Goal: Obtain resource: Obtain resource

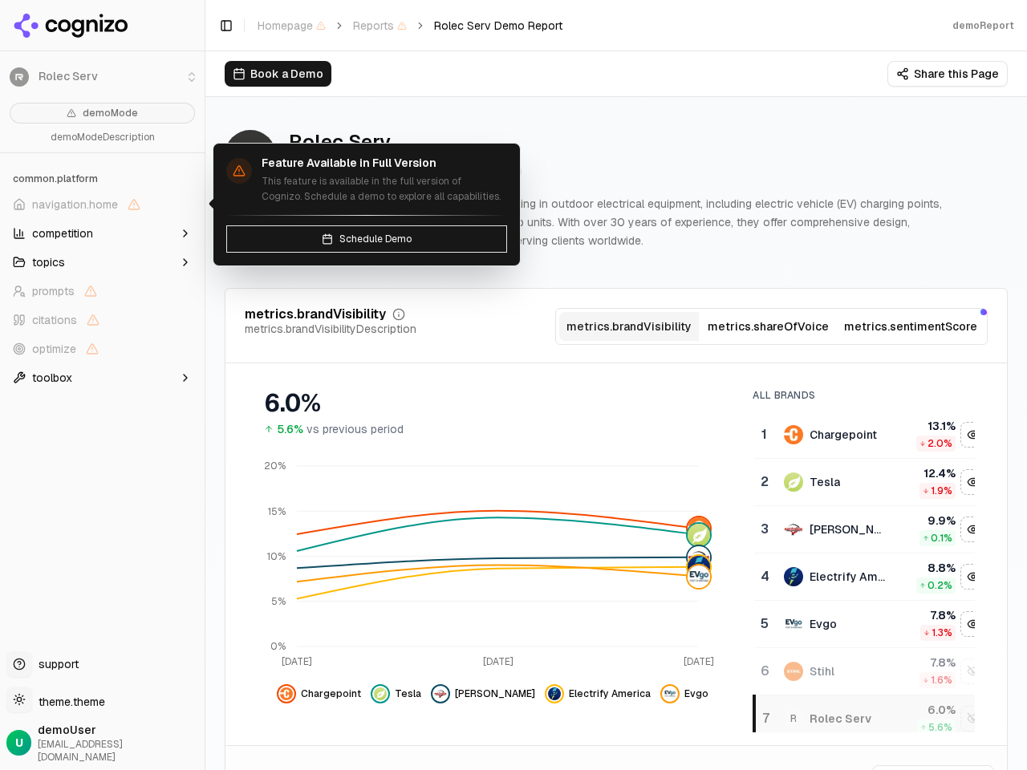
click at [513, 385] on div "6.0% 5.6% vs previous period" at bounding box center [492, 406] width 495 height 61
click at [102, 205] on span "navigation.home" at bounding box center [75, 205] width 86 height 16
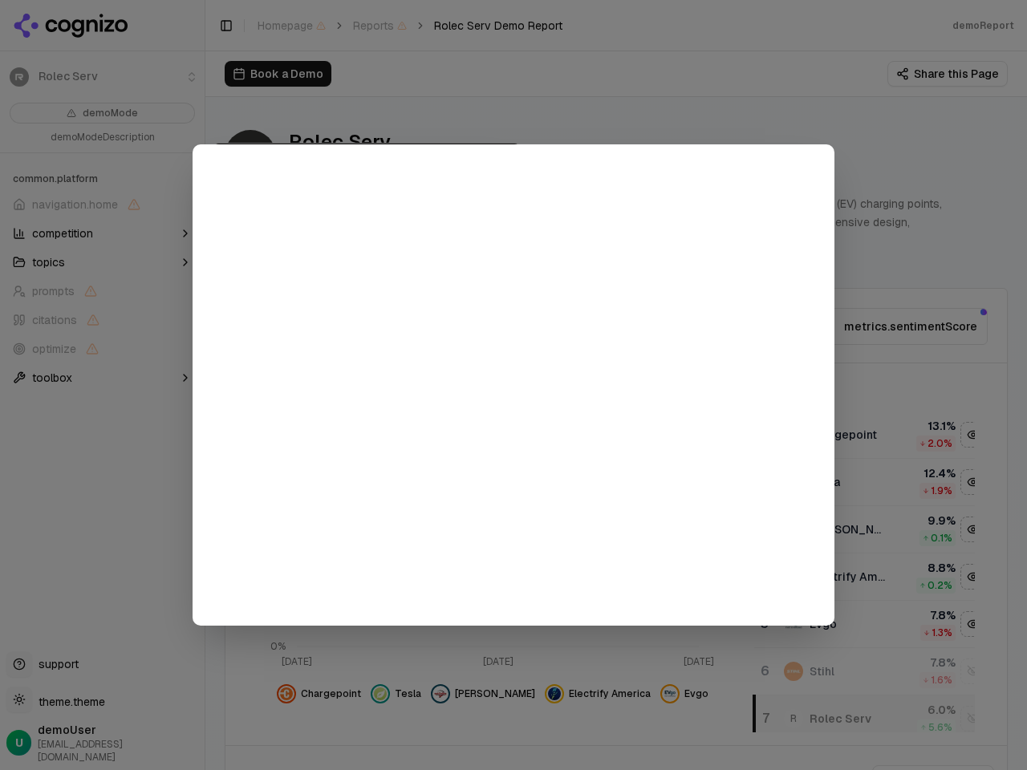
click at [102, 233] on div at bounding box center [513, 385] width 1027 height 770
click at [102, 262] on button "topics" at bounding box center [102, 263] width 192 height 26
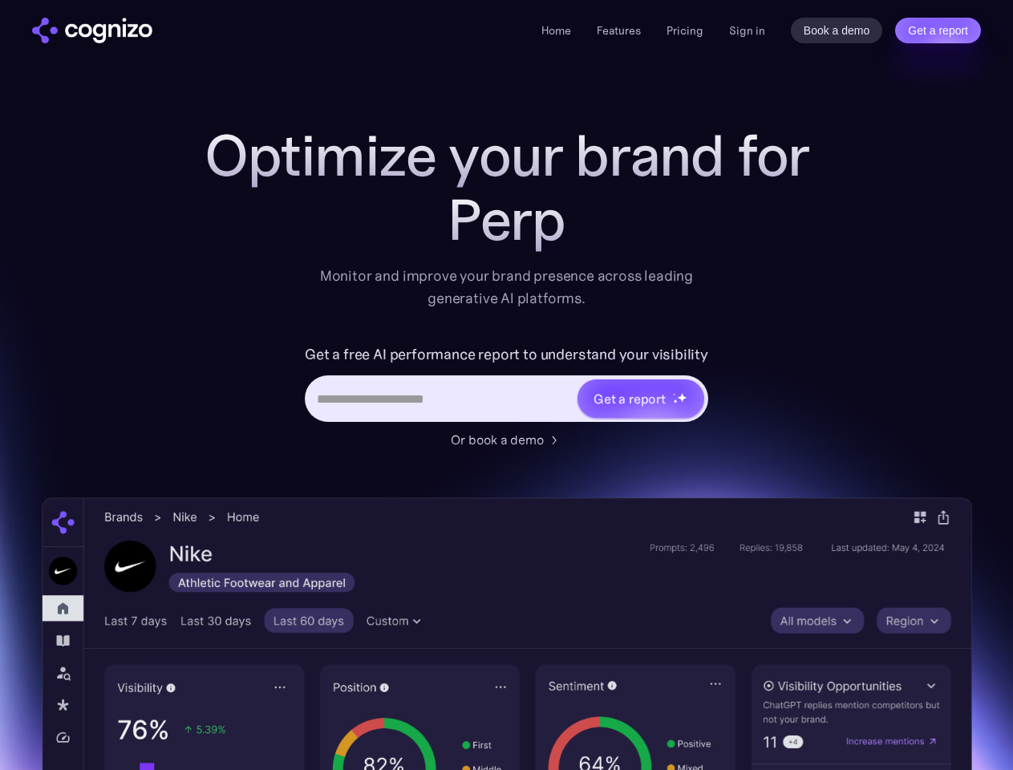
click at [938, 30] on link "Get a report" at bounding box center [938, 31] width 86 height 26
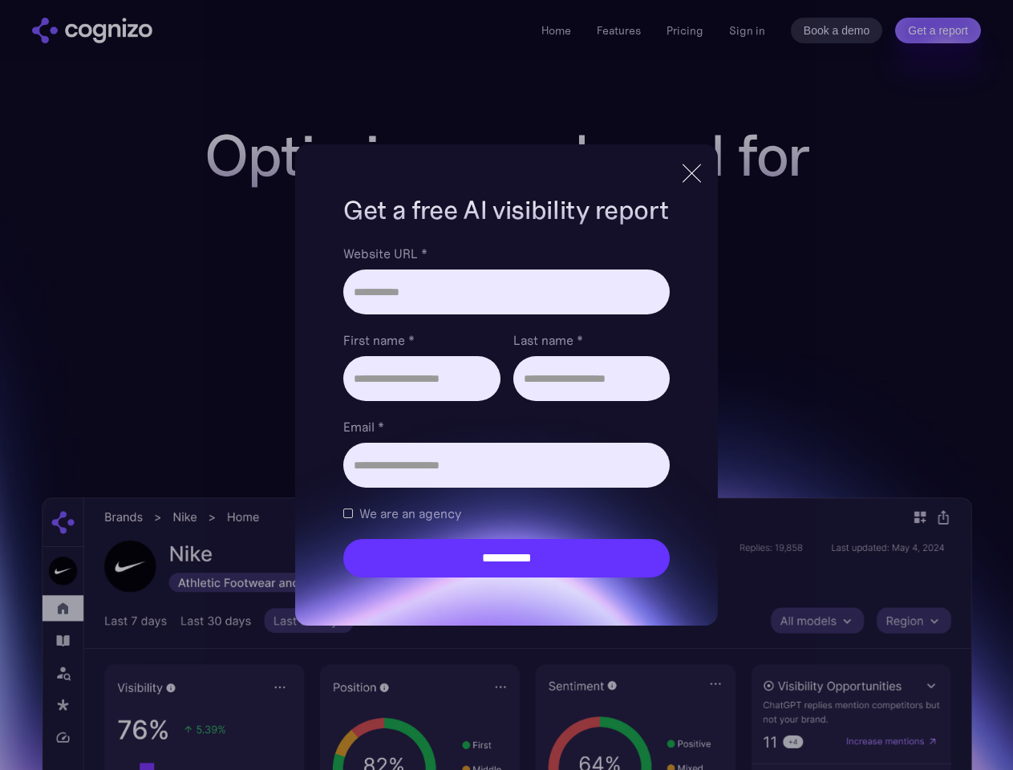
click at [640, 399] on input "Last name *" at bounding box center [591, 378] width 156 height 45
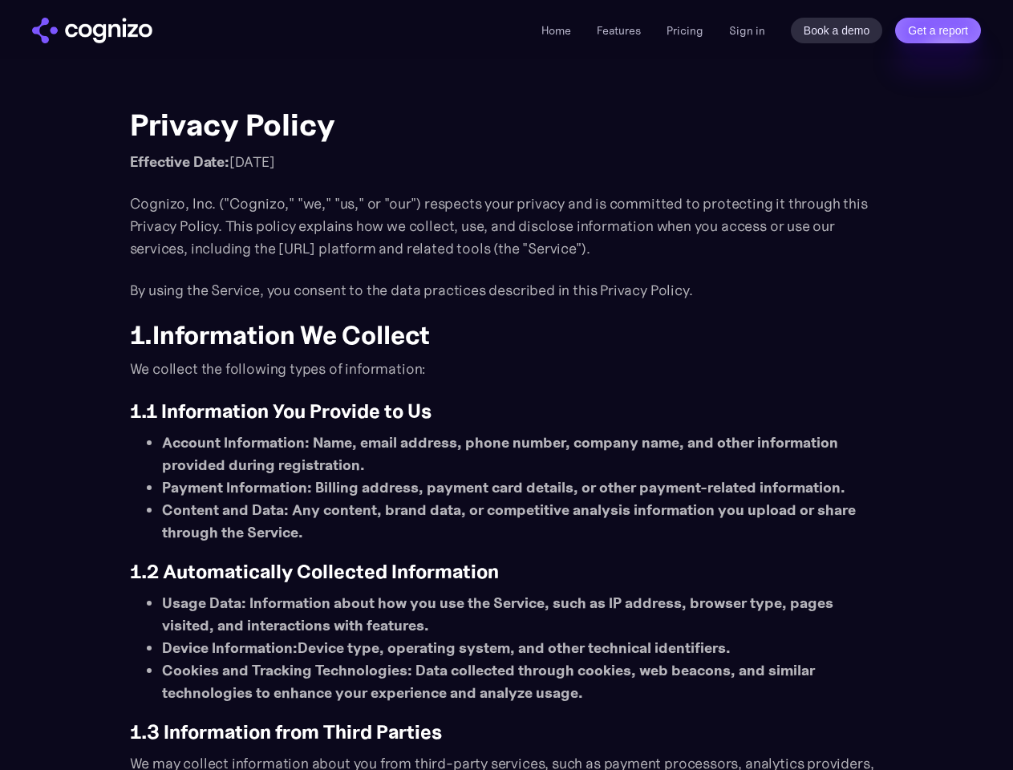
click at [938, 30] on link "Get a report" at bounding box center [938, 31] width 86 height 26
